Goal: Transaction & Acquisition: Book appointment/travel/reservation

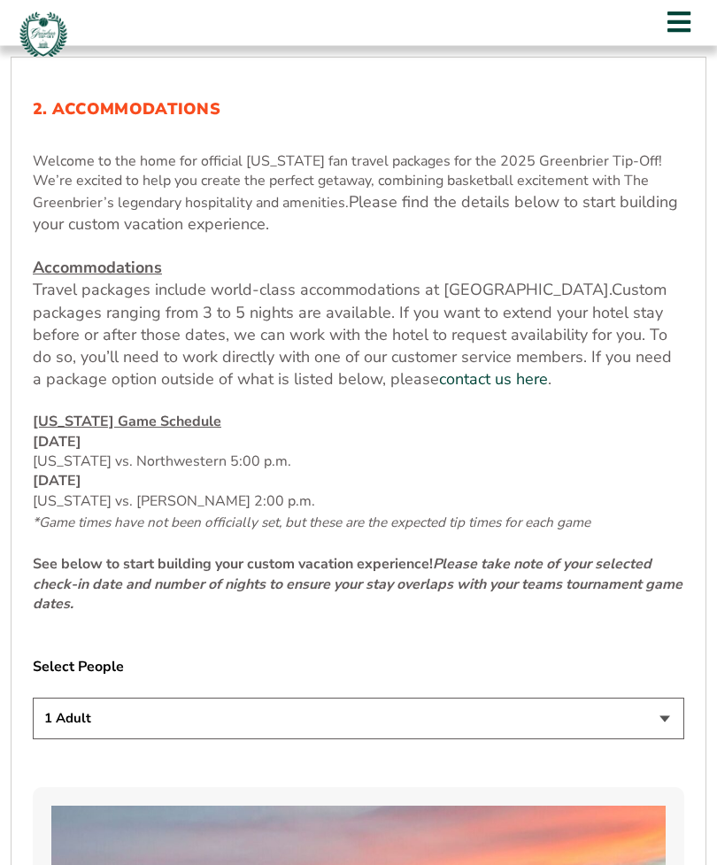
scroll to position [591, 0]
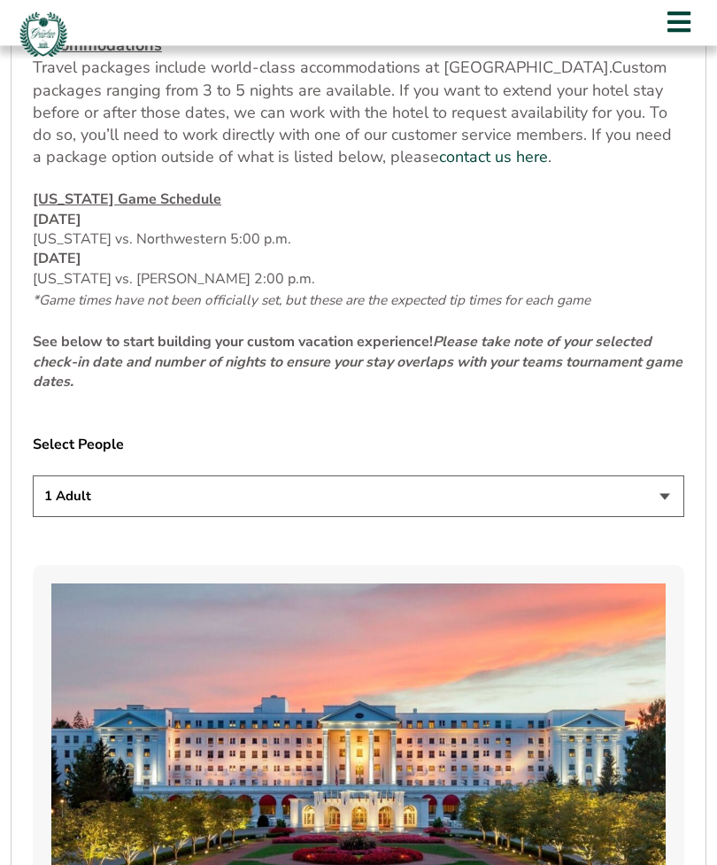
click at [665, 518] on select "1 Adult 2 Adults 3 Adults 4 Adults 2 Adults + 1 Child 2 Adults + 2 Children 2 A…" at bounding box center [359, 497] width 652 height 42
select select "2 Adults"
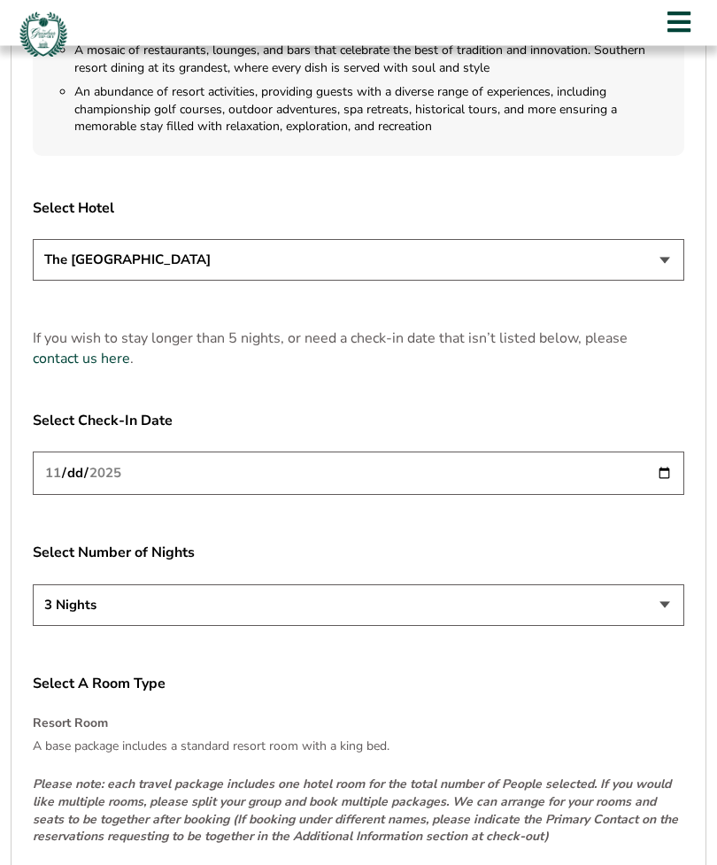
scroll to position [2092, 0]
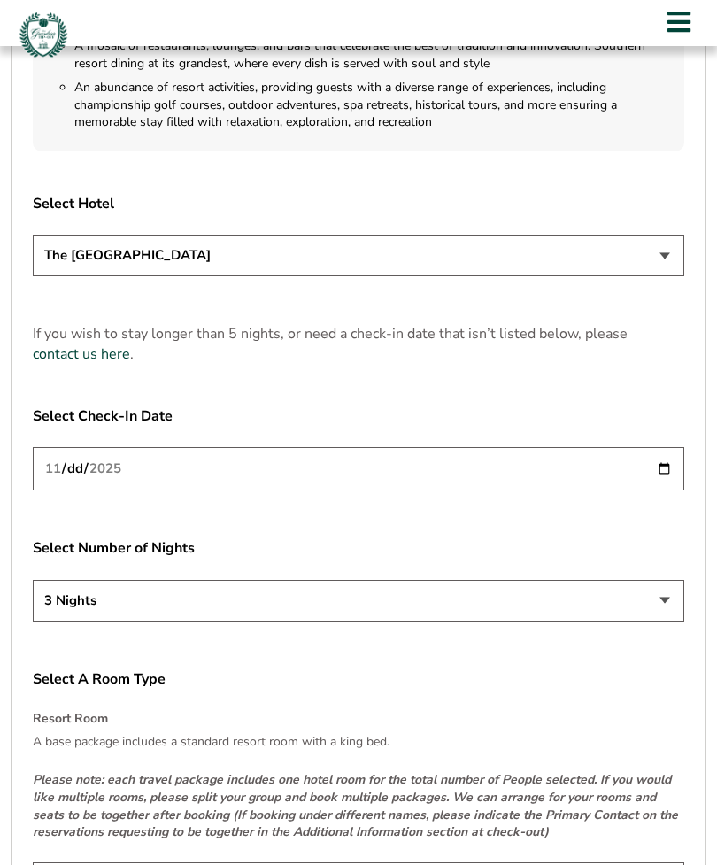
click at [615, 490] on input "[DATE]" at bounding box center [359, 468] width 652 height 43
type input "[DATE]"
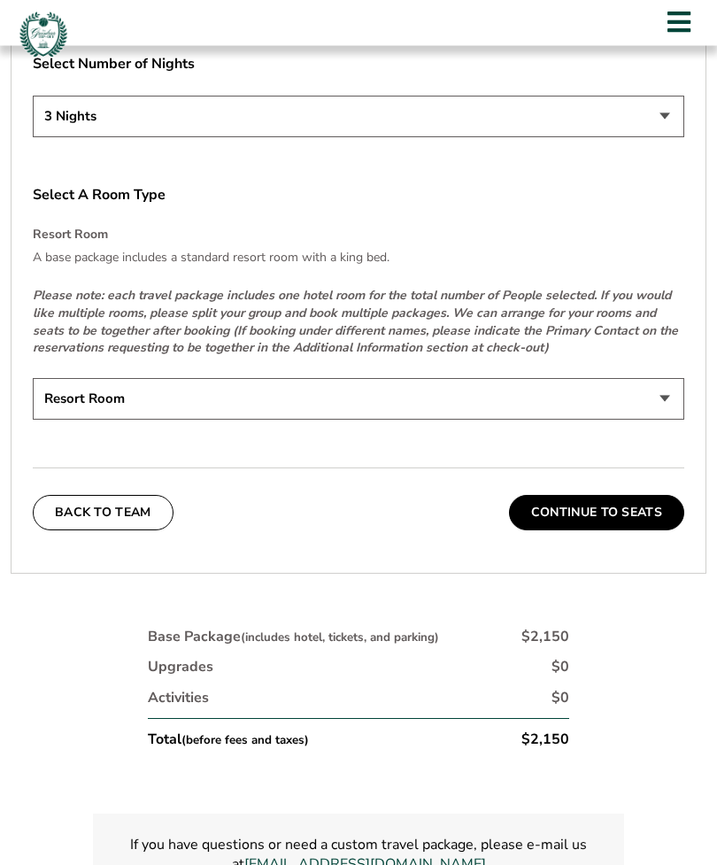
click at [675, 413] on select "Resort Room" at bounding box center [359, 400] width 652 height 42
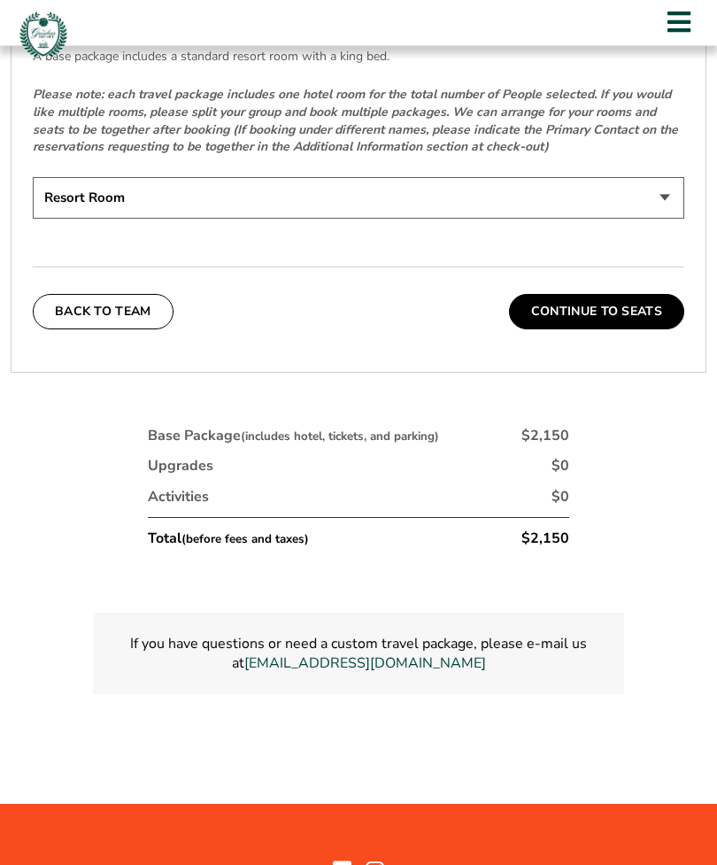
scroll to position [2777, 0]
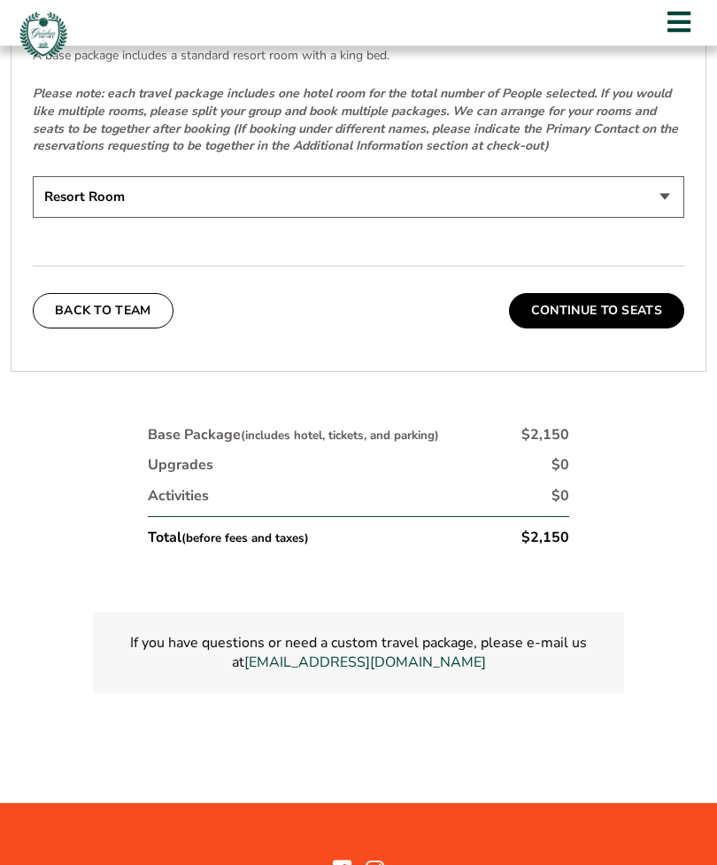
click at [646, 329] on button "Continue To Seats" at bounding box center [596, 311] width 175 height 35
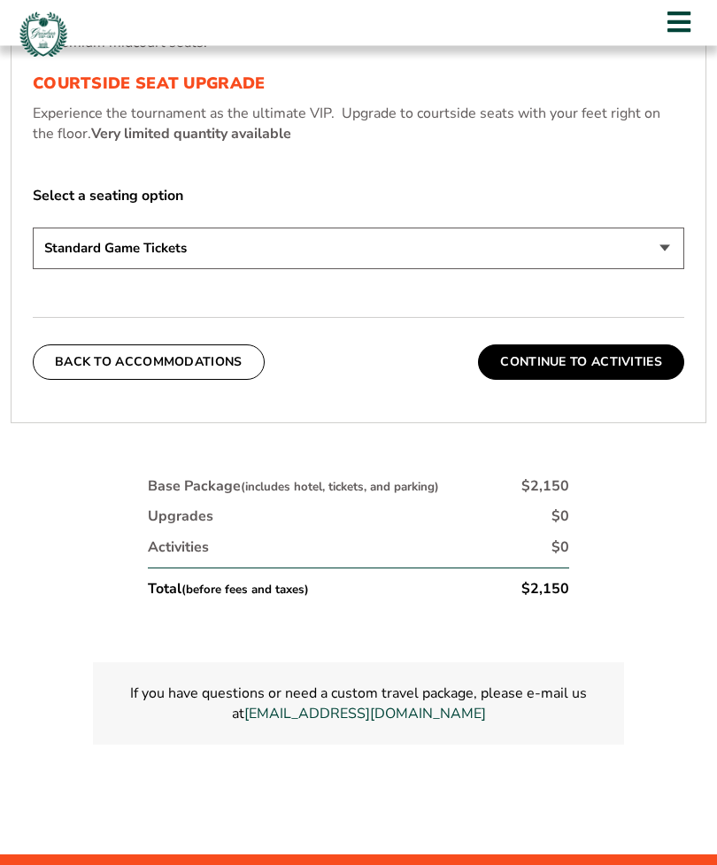
scroll to position [841, 0]
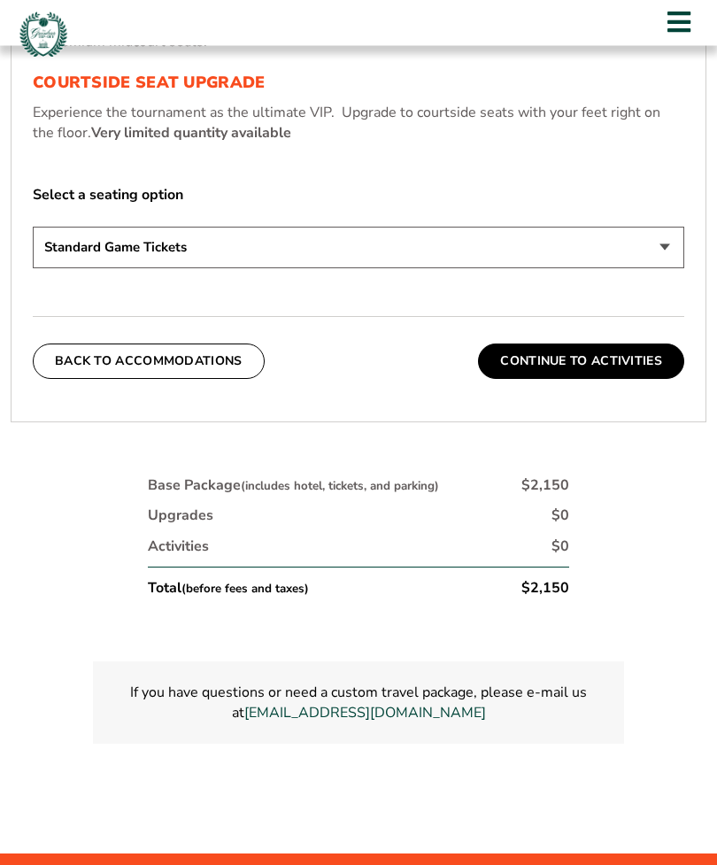
click at [639, 380] on button "Continue To Activities" at bounding box center [581, 361] width 206 height 35
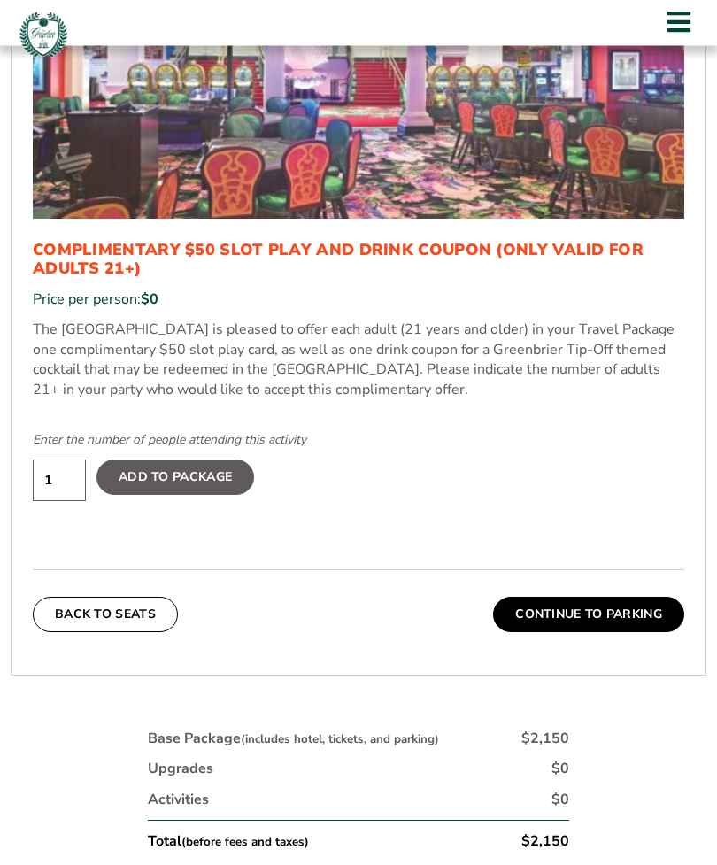
scroll to position [1132, 0]
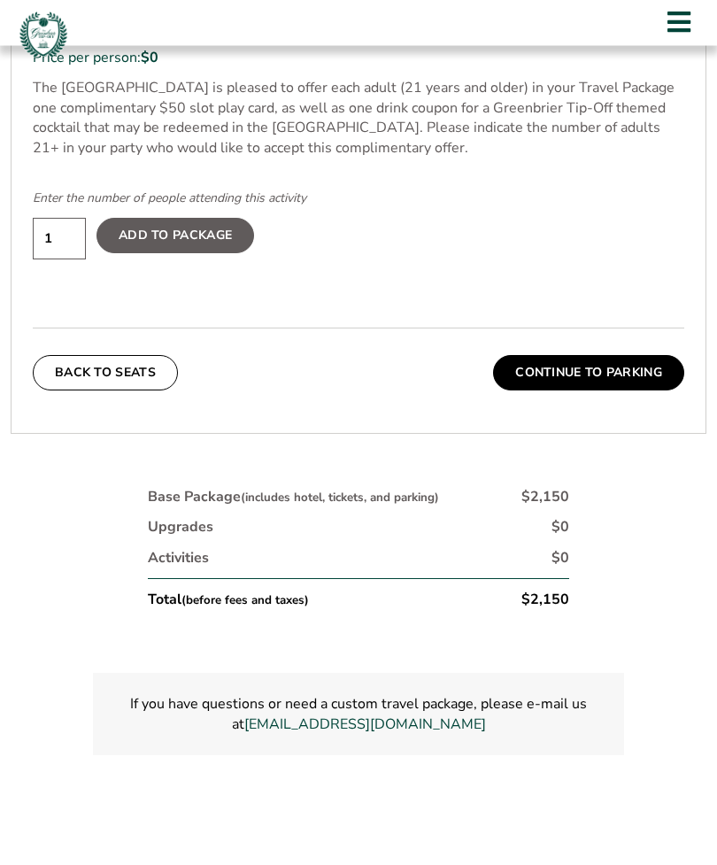
click at [634, 391] on button "Continue To Parking" at bounding box center [588, 373] width 191 height 35
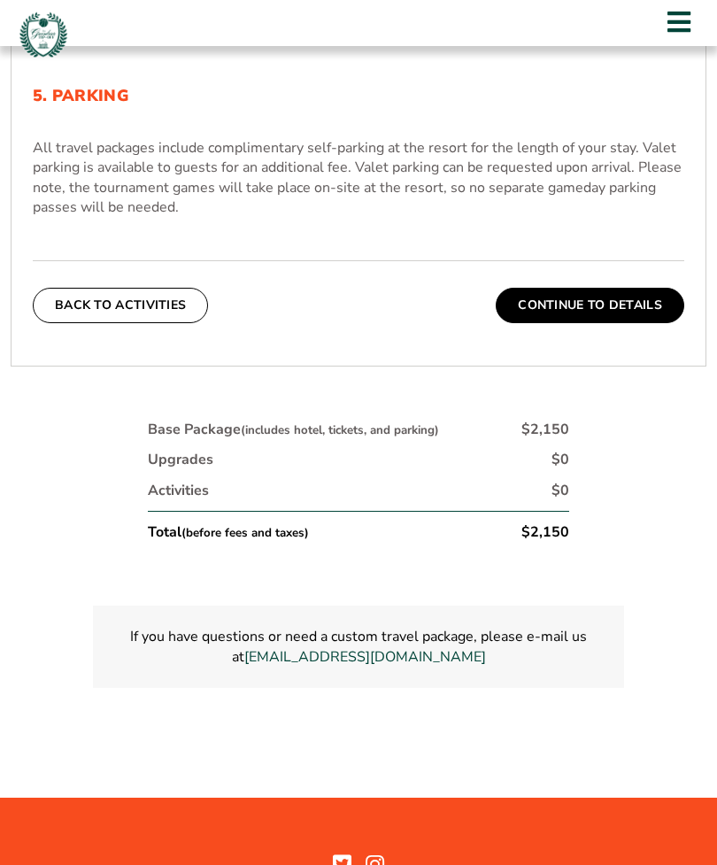
scroll to position [637, 0]
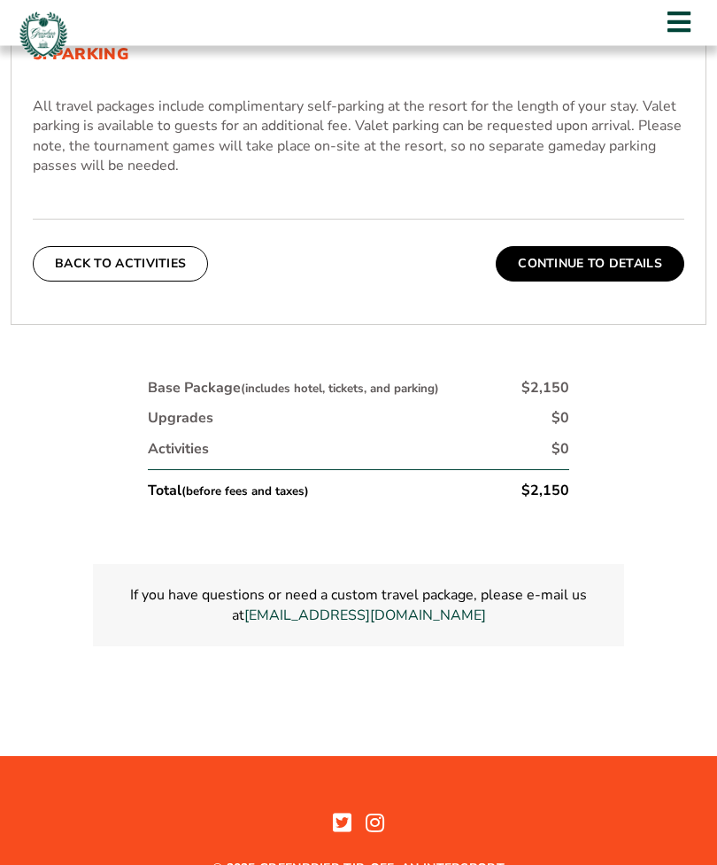
click at [644, 282] on button "Continue To Details" at bounding box center [590, 264] width 189 height 35
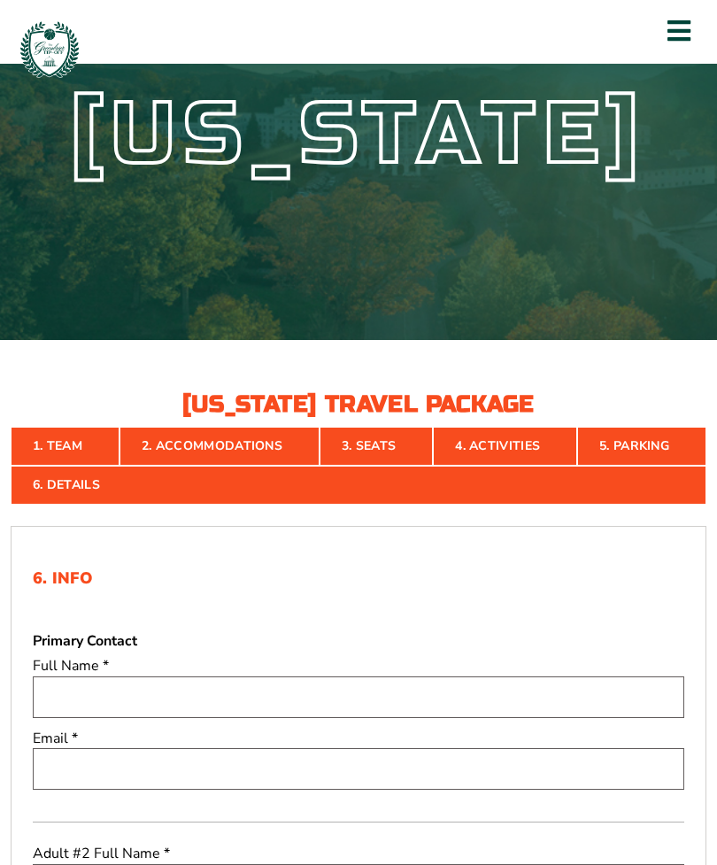
scroll to position [35, 0]
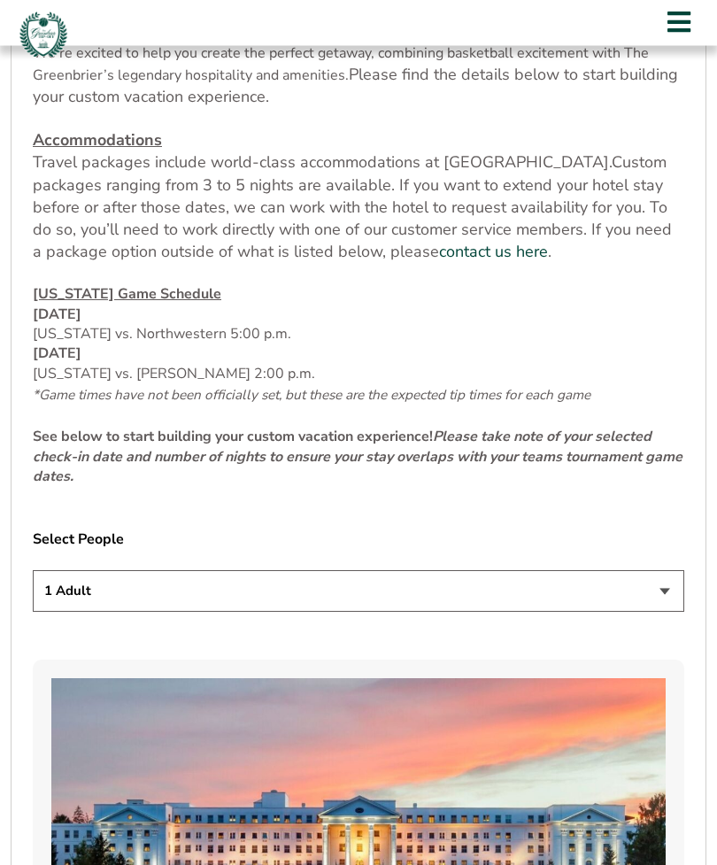
scroll to position [711, 0]
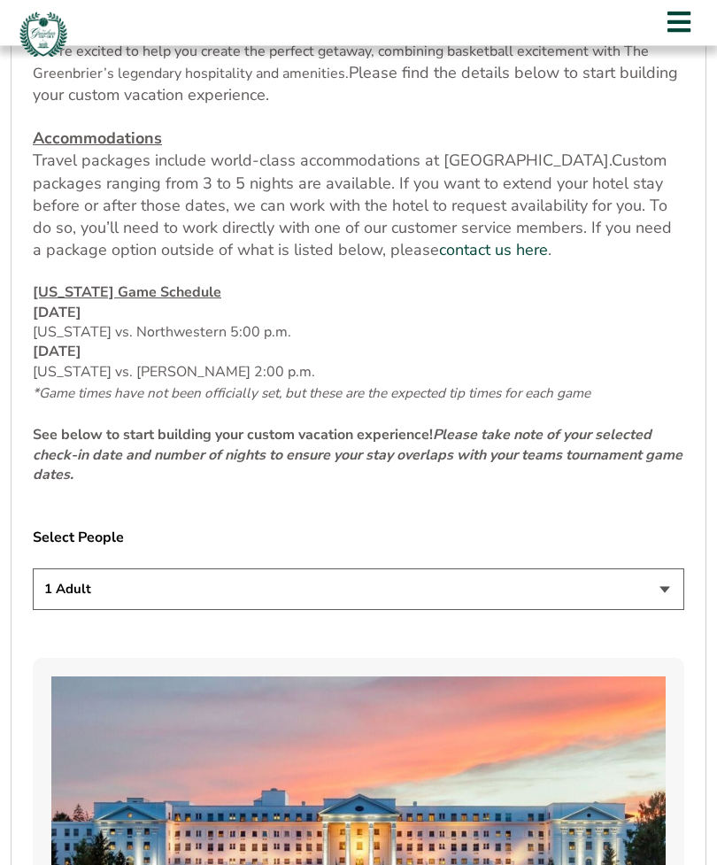
click at [669, 611] on select "1 Adult 2 Adults 3 Adults 4 Adults 2 Adults + 1 Child 2 Adults + 2 Children 2 A…" at bounding box center [359, 590] width 652 height 42
select select "2 Adults"
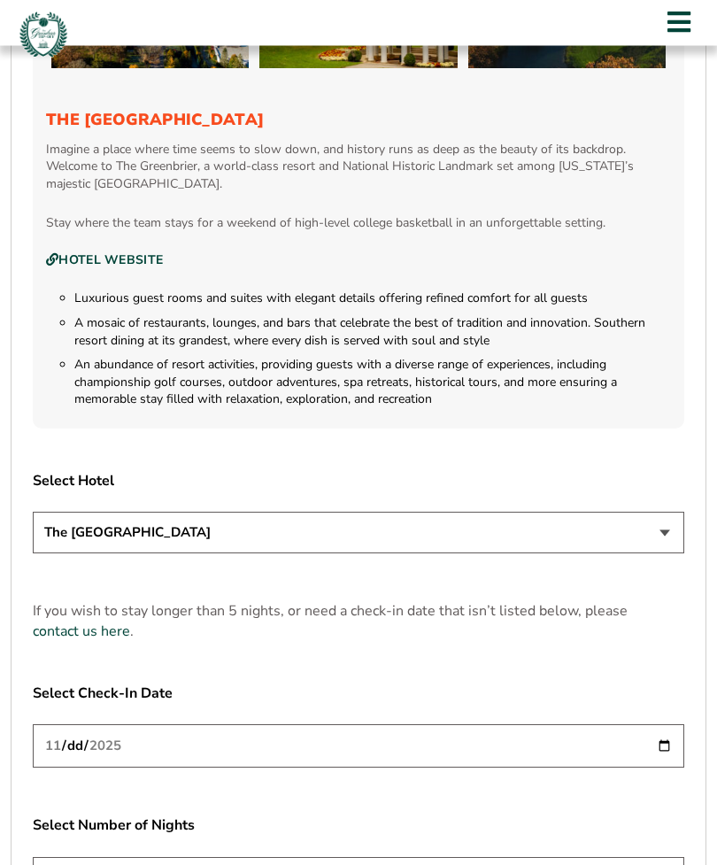
scroll to position [1815, 0]
click at [667, 553] on select "The [GEOGRAPHIC_DATA]" at bounding box center [359, 533] width 652 height 42
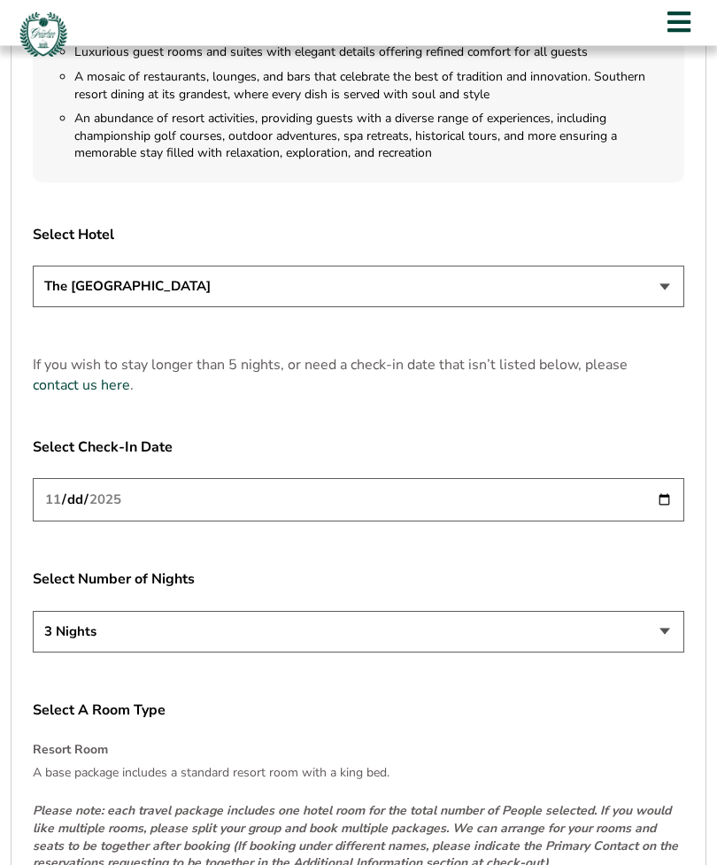
scroll to position [2061, 0]
click at [656, 515] on input "[DATE]" at bounding box center [359, 499] width 652 height 43
type input "[DATE]"
click at [661, 645] on select "3 Nights 4 Nights 5 Nights" at bounding box center [359, 632] width 652 height 42
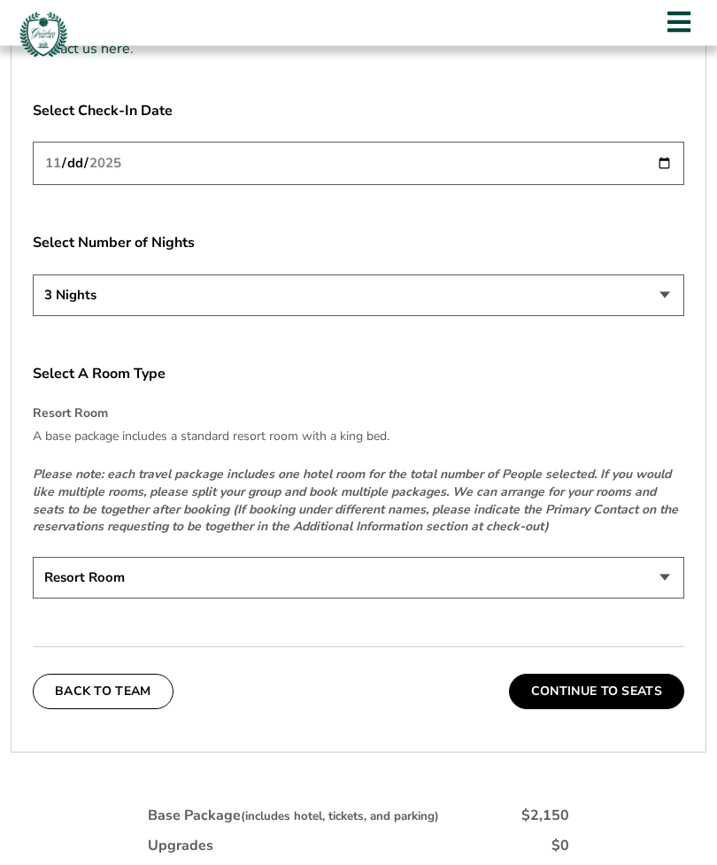
scroll to position [2398, 0]
click at [672, 593] on select "Resort Room" at bounding box center [359, 577] width 652 height 42
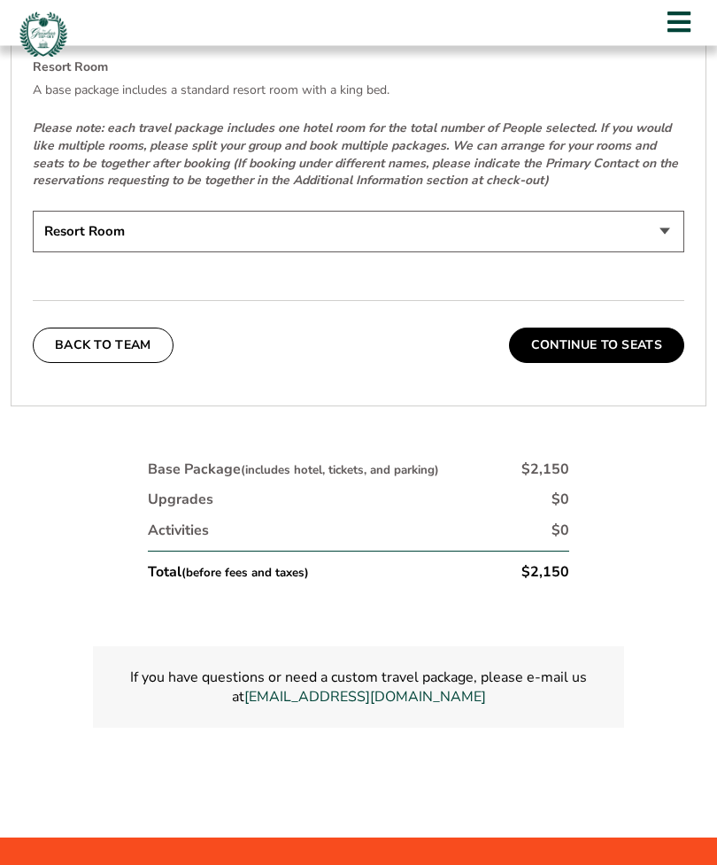
scroll to position [2764, 0]
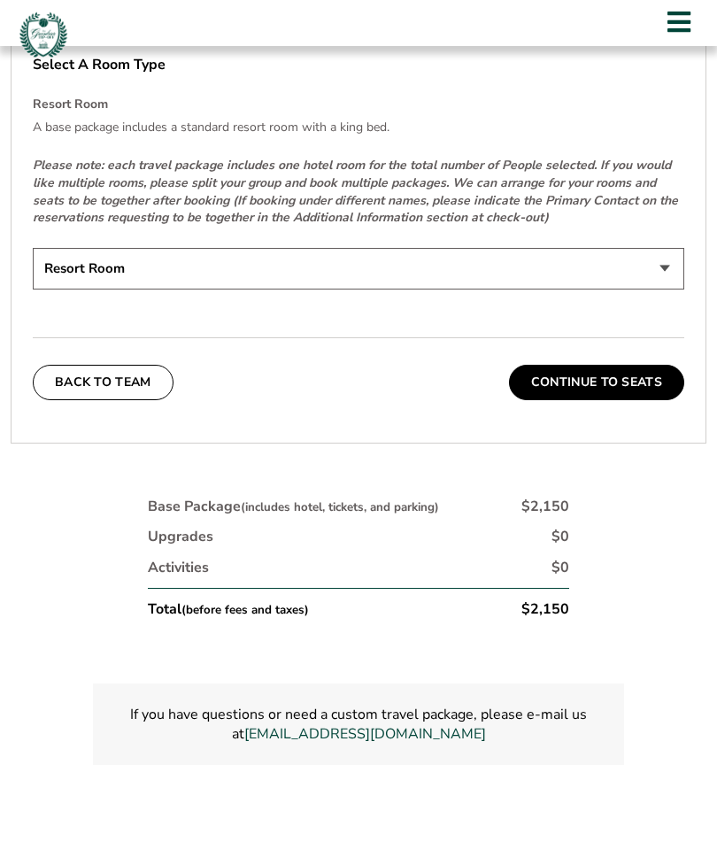
click at [629, 397] on button "Continue To Seats" at bounding box center [596, 382] width 175 height 35
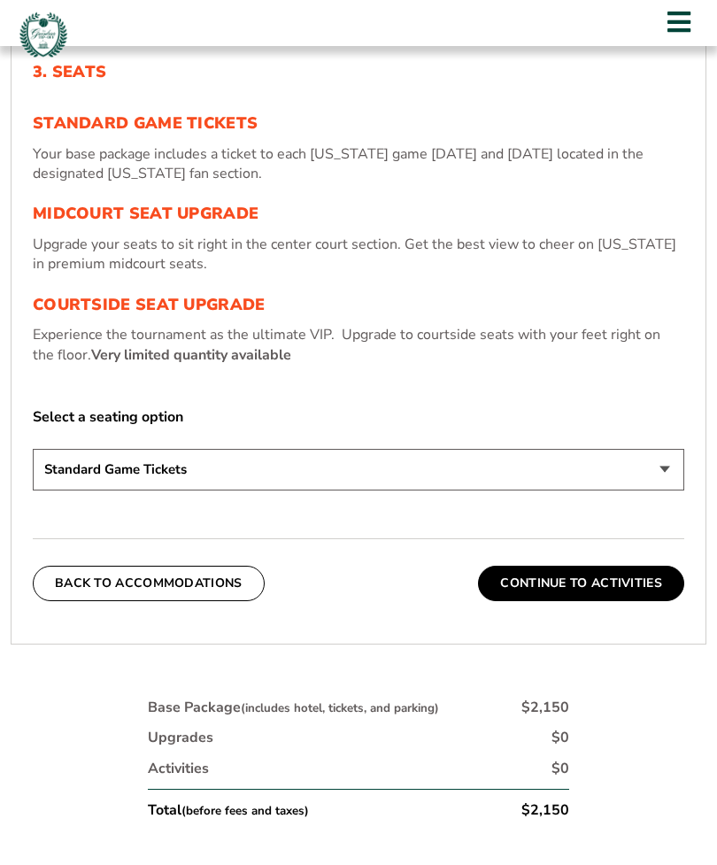
scroll to position [620, 0]
click at [668, 490] on select "Standard Game Tickets Midcourt Seat Upgrade (+$130 per person) Courtside Seat U…" at bounding box center [359, 470] width 652 height 42
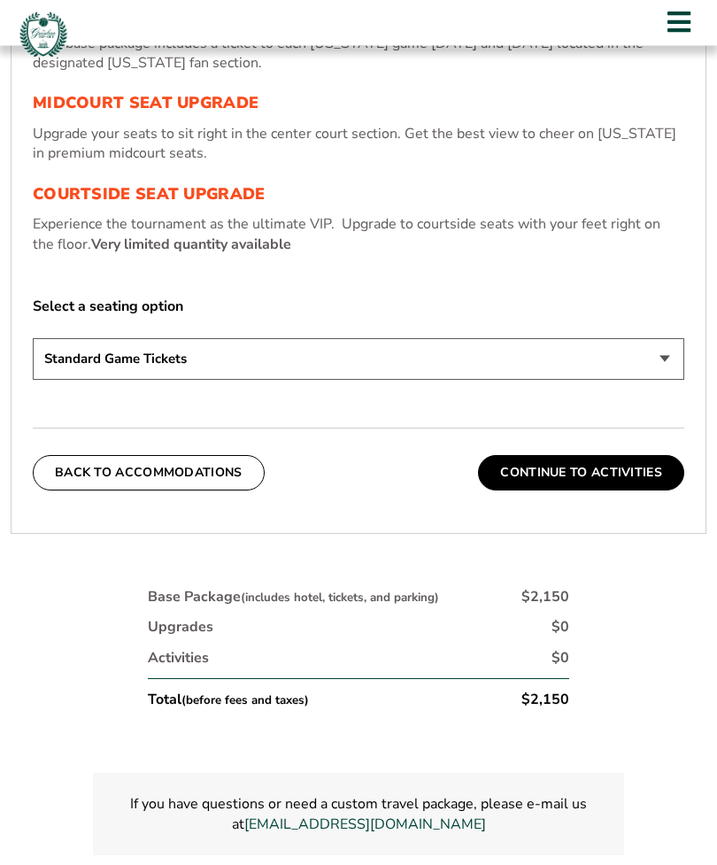
click at [624, 491] on button "Continue To Activities" at bounding box center [581, 473] width 206 height 35
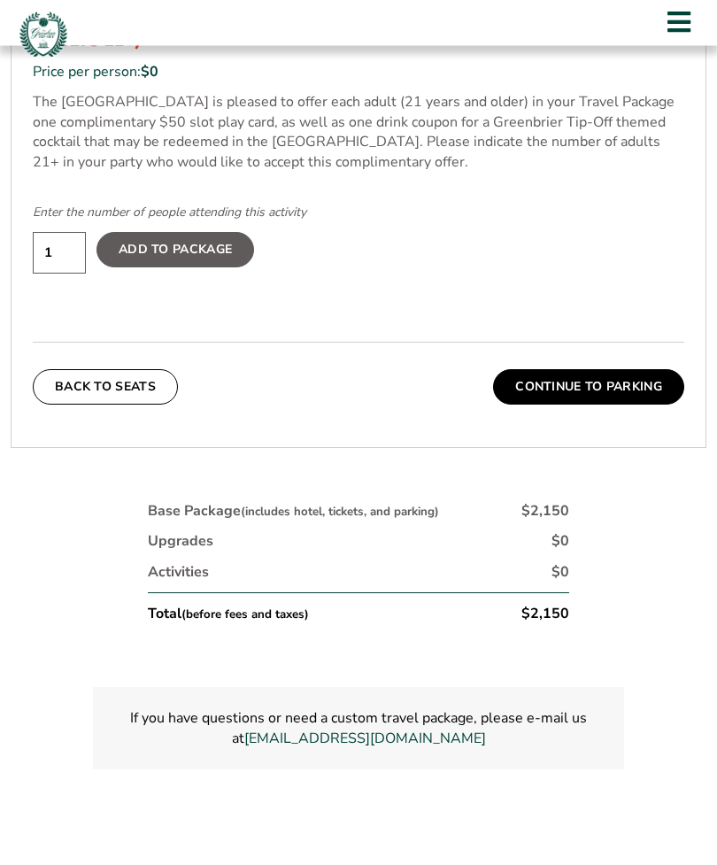
scroll to position [1361, 0]
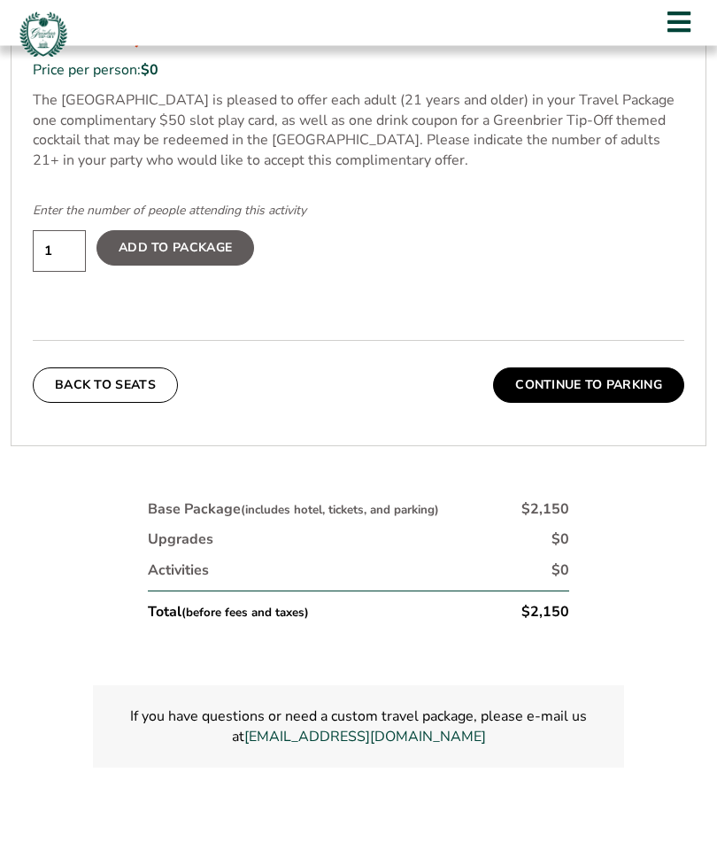
click at [63, 269] on input "1" at bounding box center [59, 252] width 53 height 42
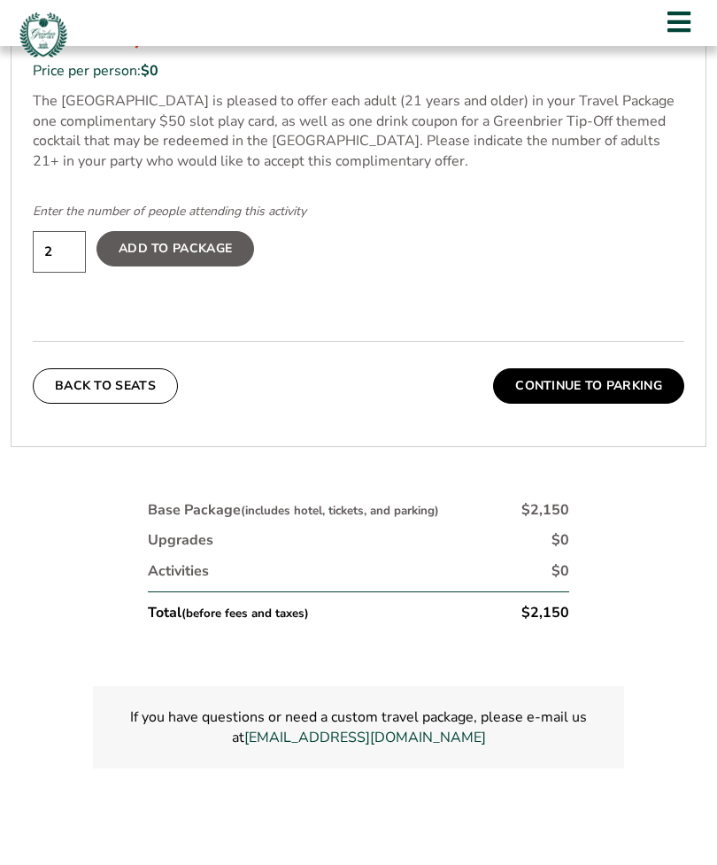
type input "2"
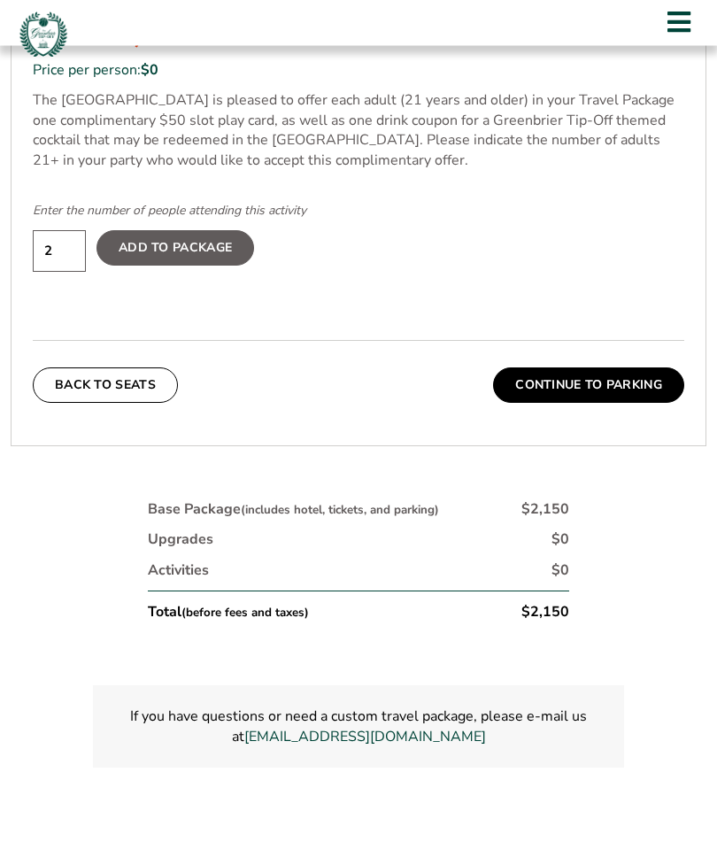
click at [652, 404] on button "Continue To Parking" at bounding box center [588, 385] width 191 height 35
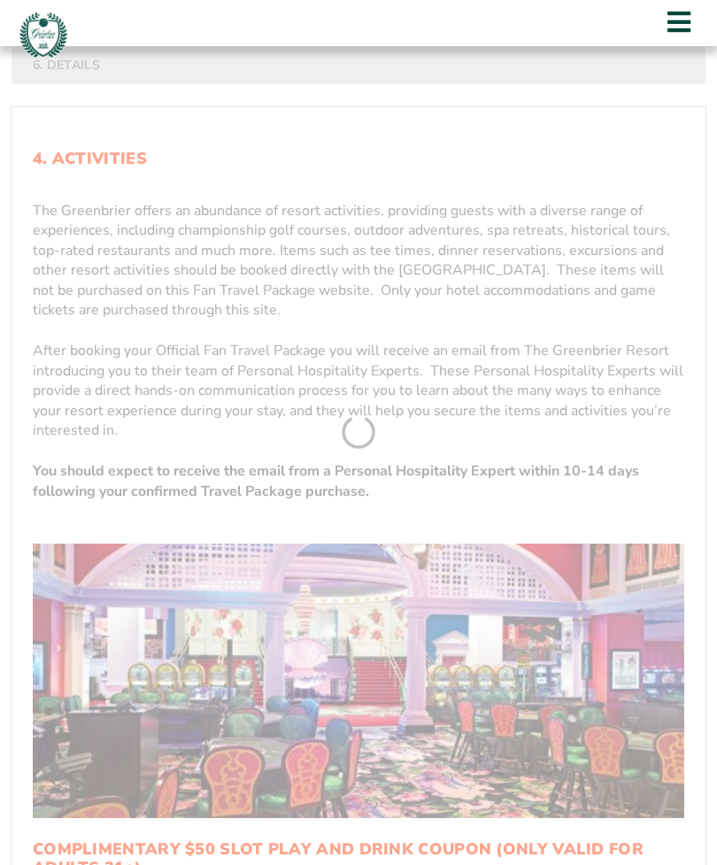
scroll to position [388, 0]
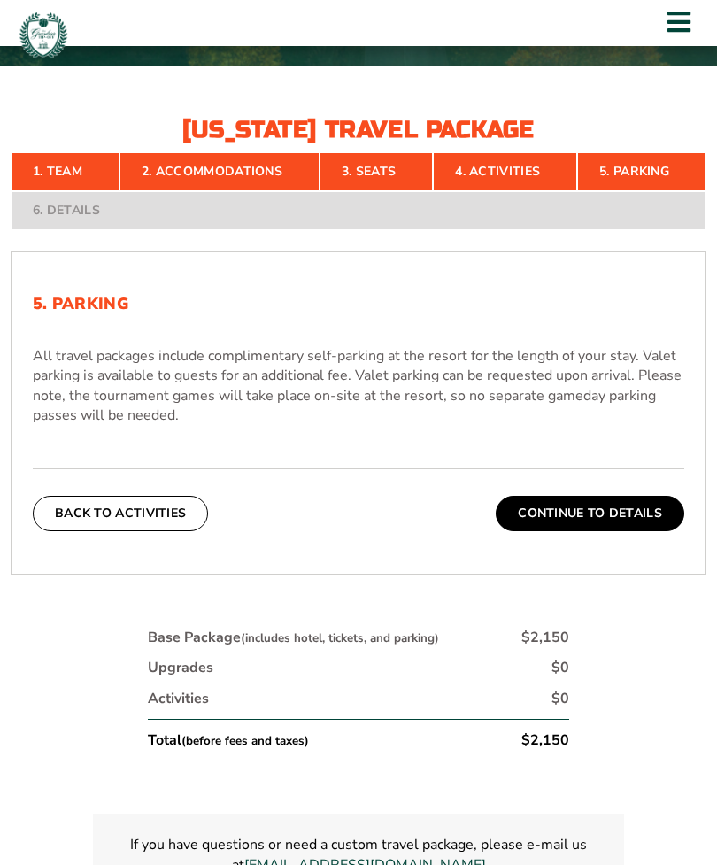
click at [656, 531] on button "Continue To Details" at bounding box center [590, 513] width 189 height 35
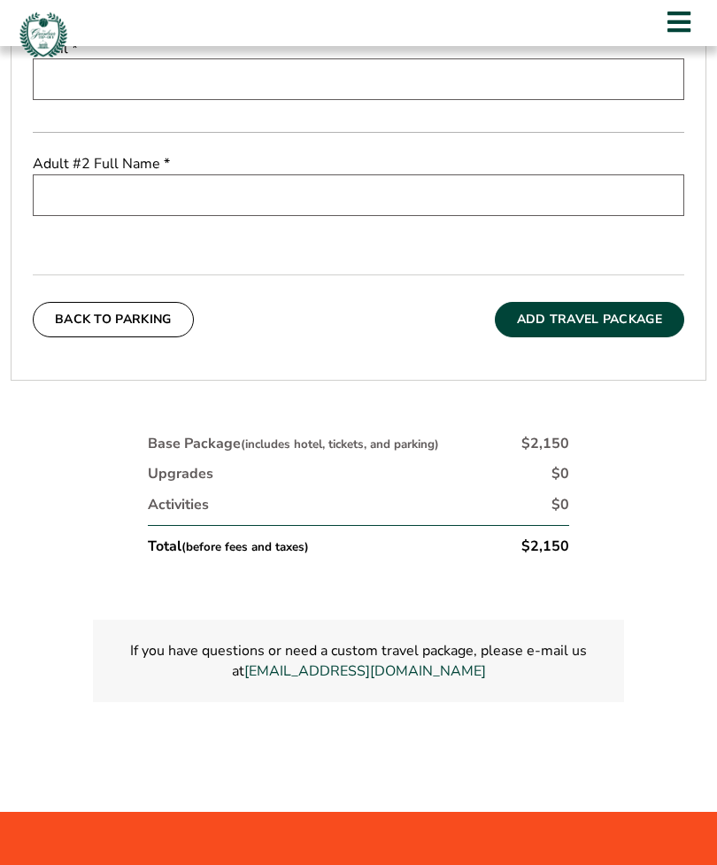
scroll to position [811, 0]
